Goal: Find specific page/section: Find specific page/section

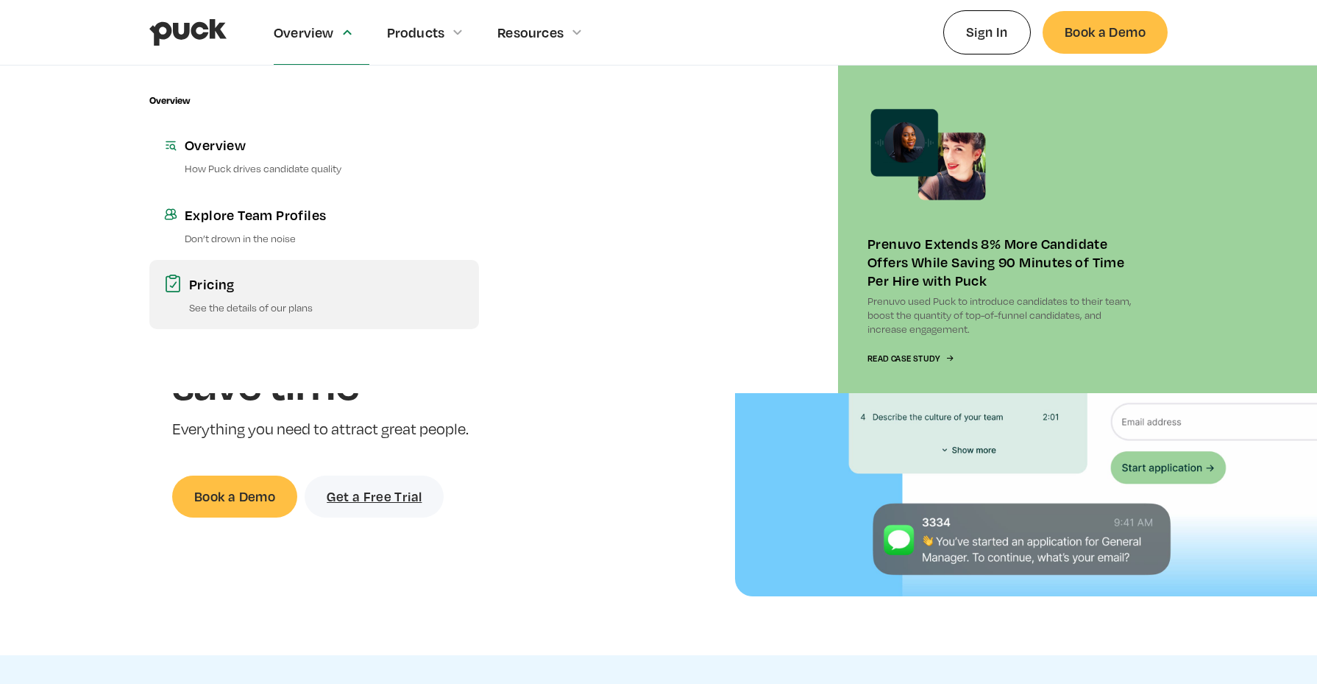
scroll to position [3, 0]
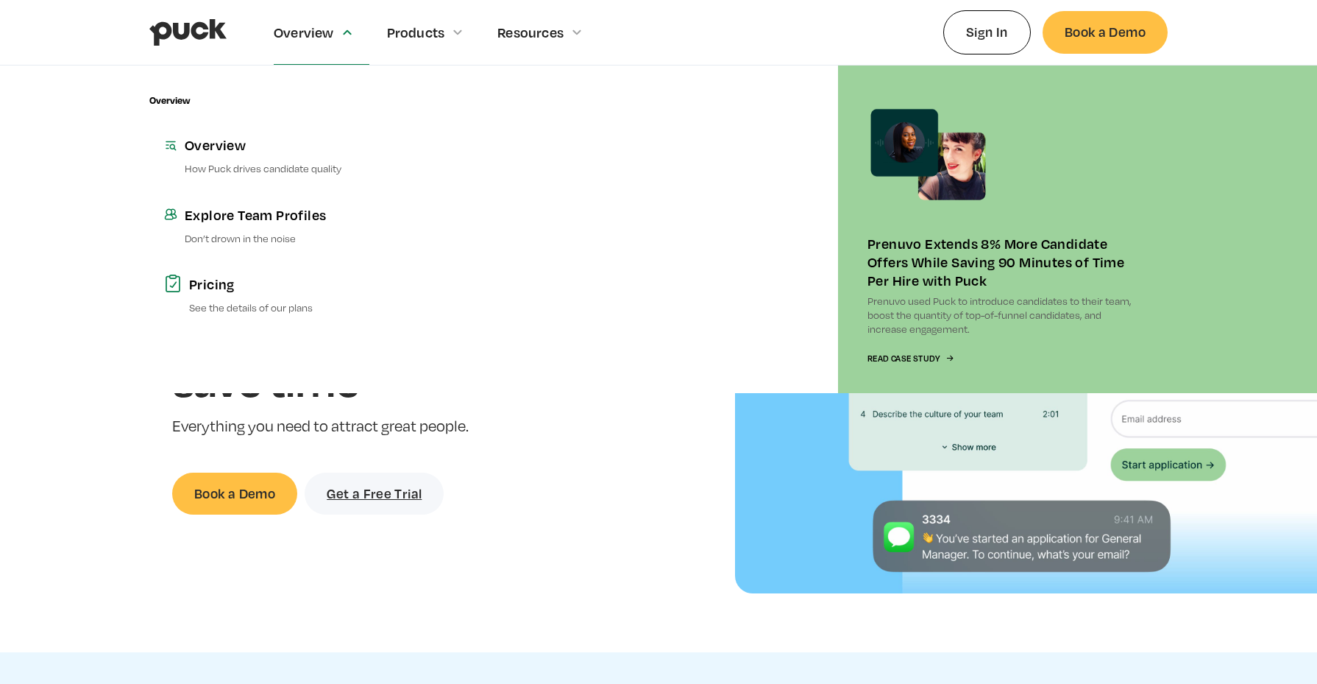
click at [95, 171] on div "Overview Overview How Puck drives candidate quality Explore Team Profiles Don’t…" at bounding box center [658, 228] width 1317 height 327
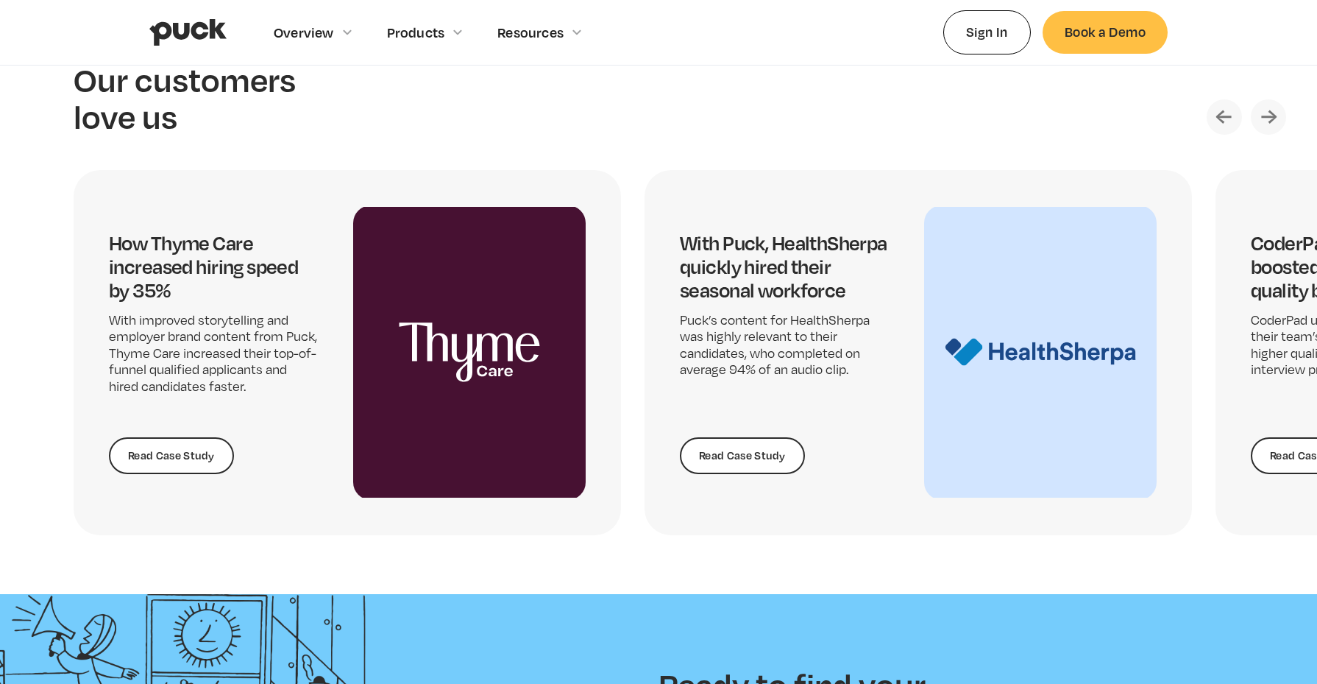
scroll to position [3089, 0]
click at [1272, 119] on img "Next slide" at bounding box center [1268, 116] width 35 height 35
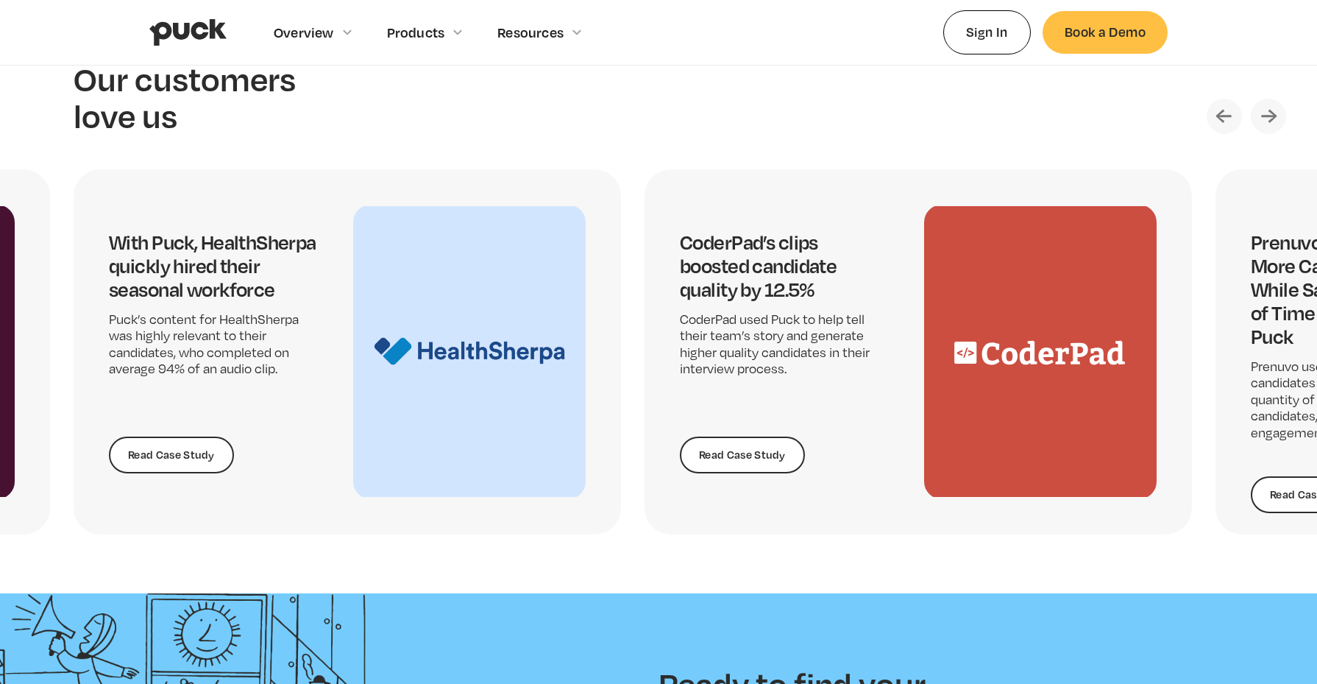
click at [1265, 117] on img "Next slide" at bounding box center [1268, 116] width 35 height 35
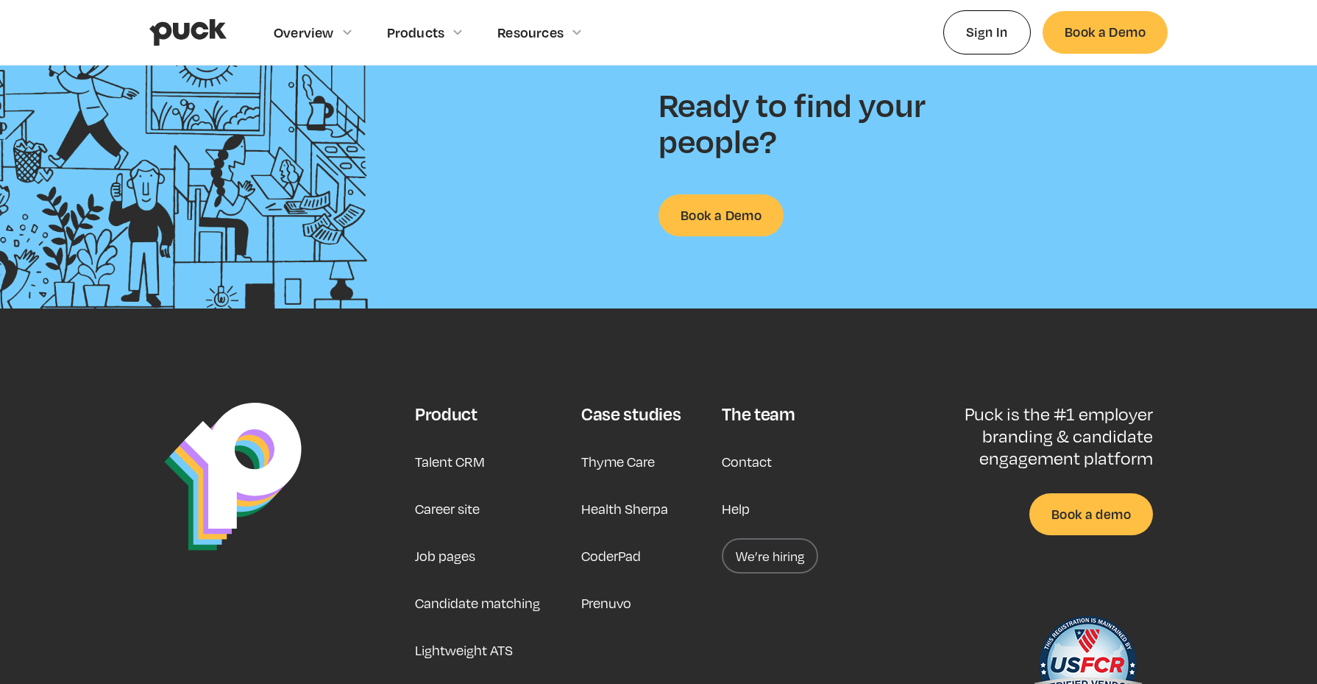
scroll to position [3815, 0]
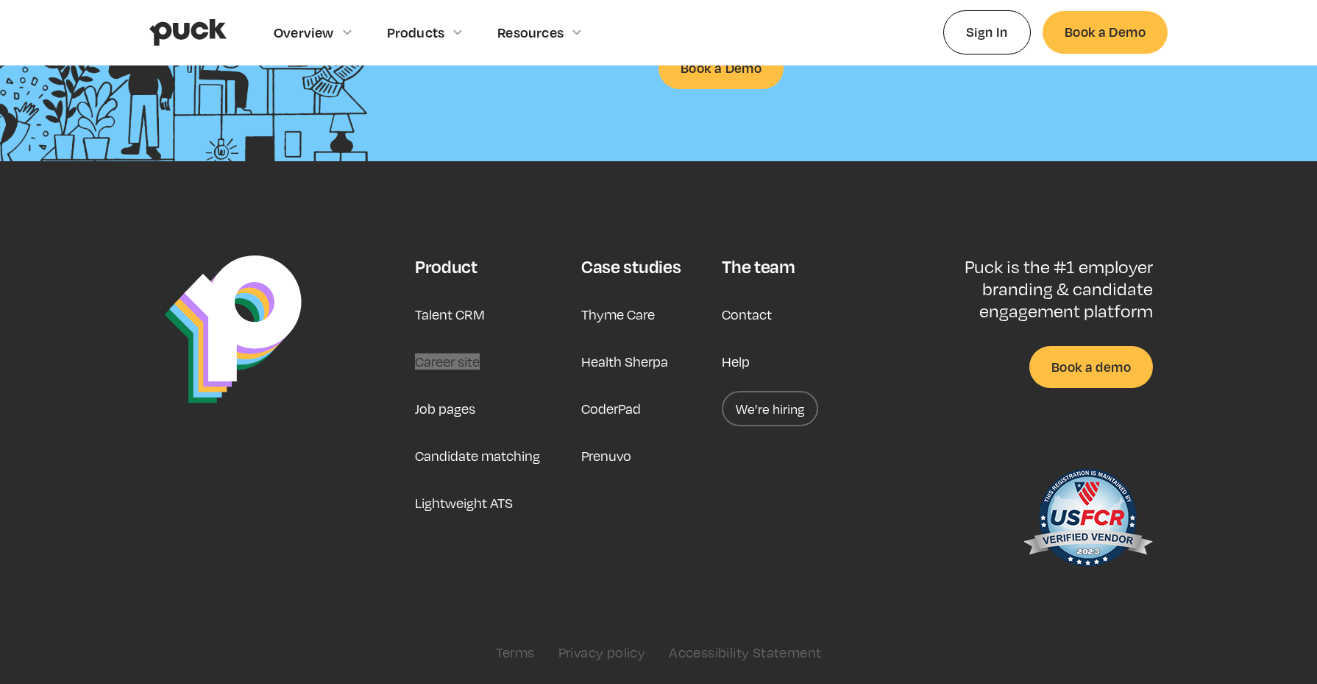
drag, startPoint x: 453, startPoint y: 363, endPoint x: 841, endPoint y: 74, distance: 483.9
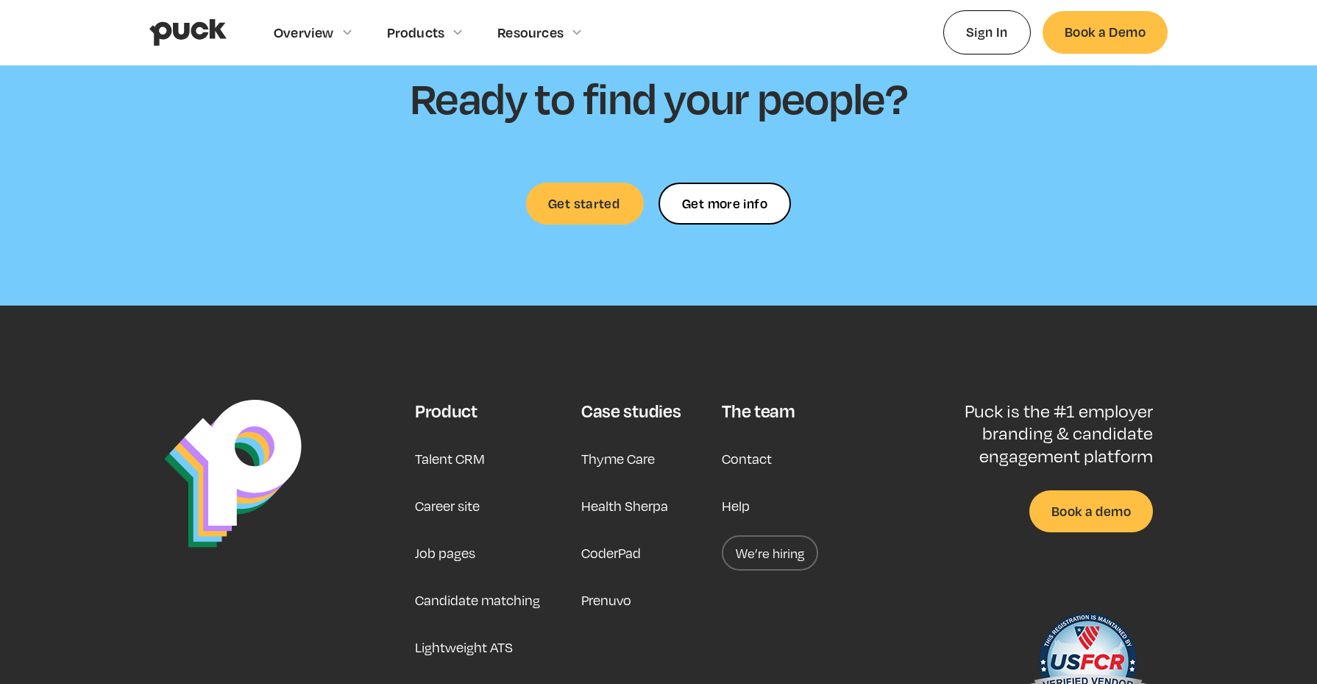
scroll to position [4414, 0]
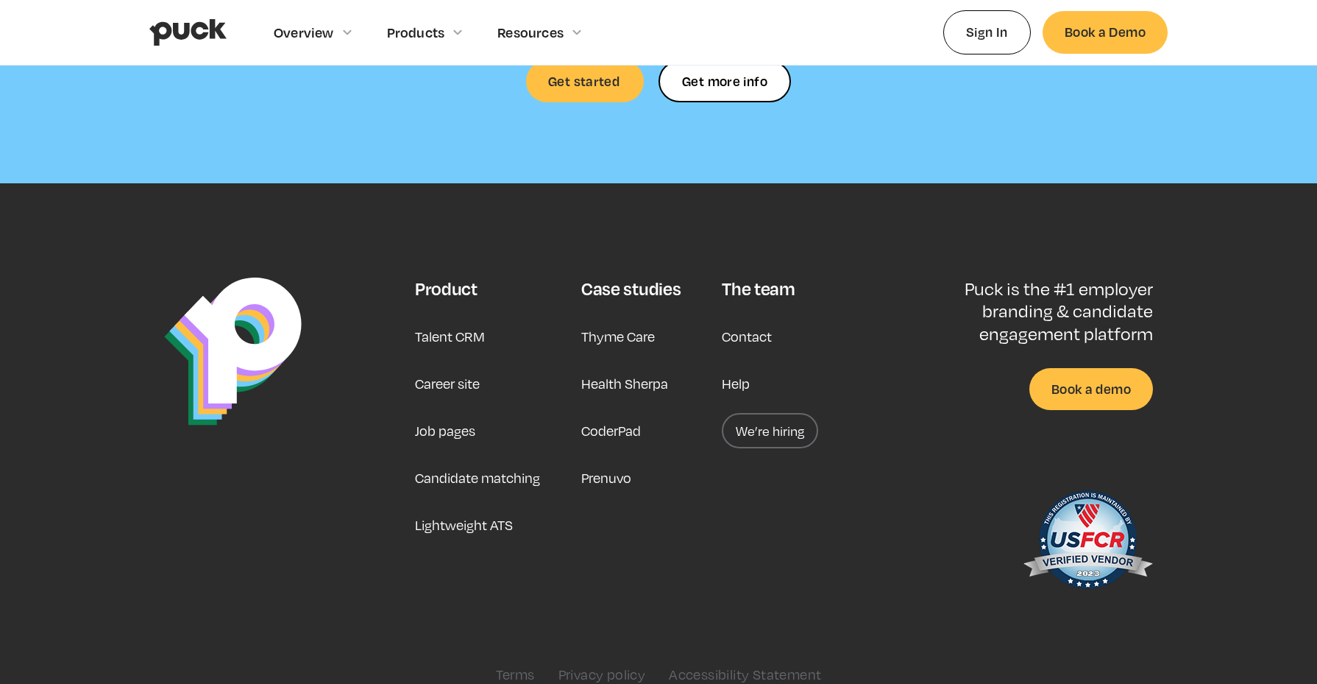
click at [738, 319] on link "Contact" at bounding box center [747, 336] width 50 height 35
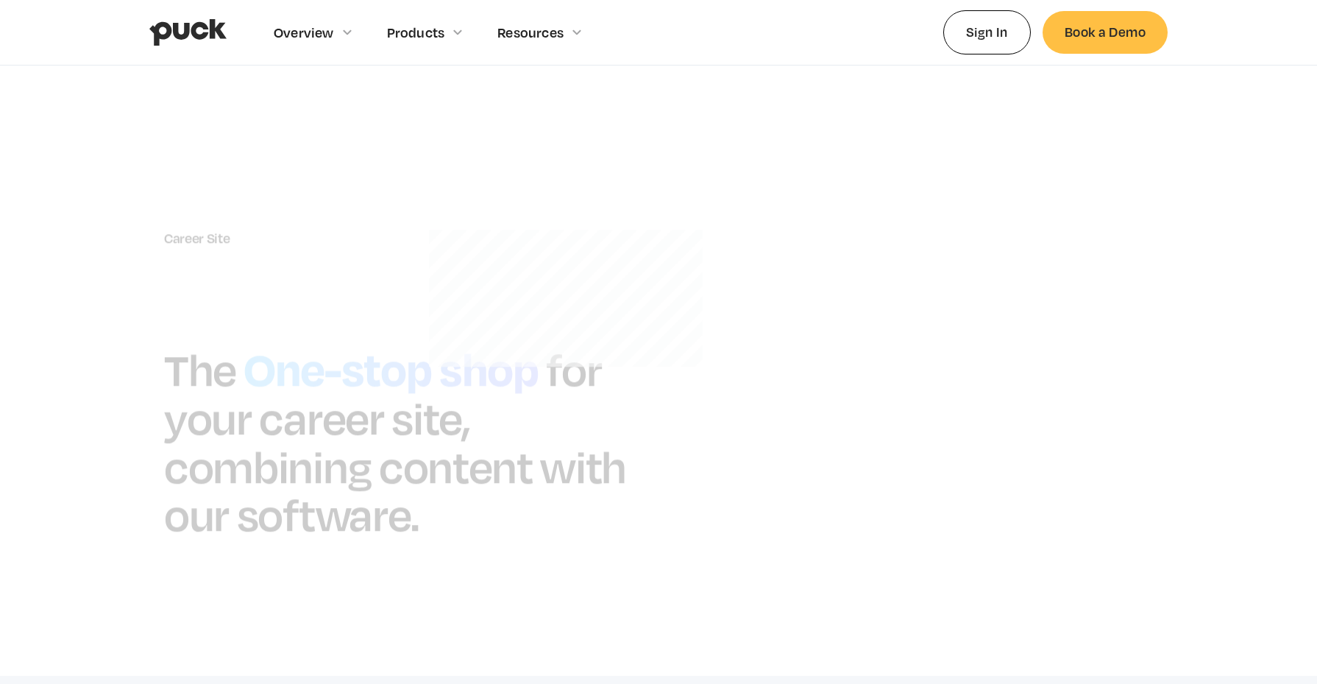
scroll to position [3940, 0]
